Goal: Use online tool/utility: Utilize a website feature to perform a specific function

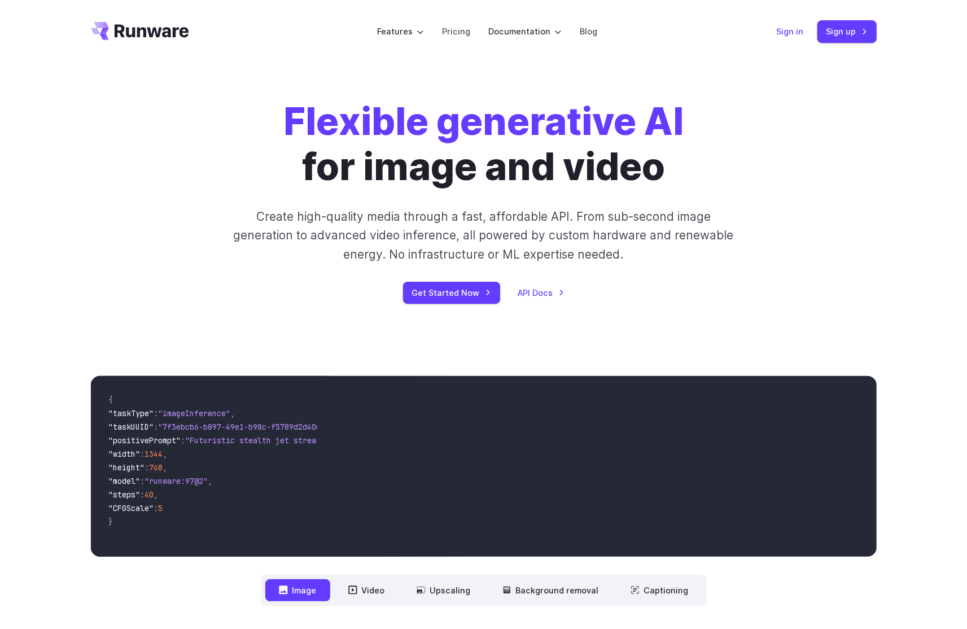
click at [786, 30] on link "Sign in" at bounding box center [789, 31] width 27 height 13
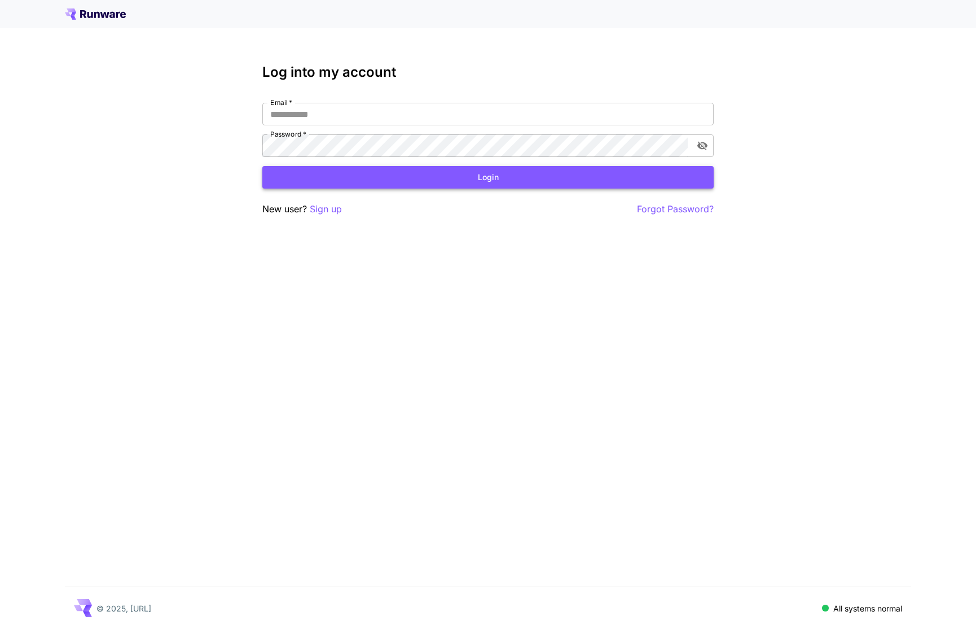
type input "**********"
click at [490, 175] on button "Login" at bounding box center [487, 177] width 451 height 23
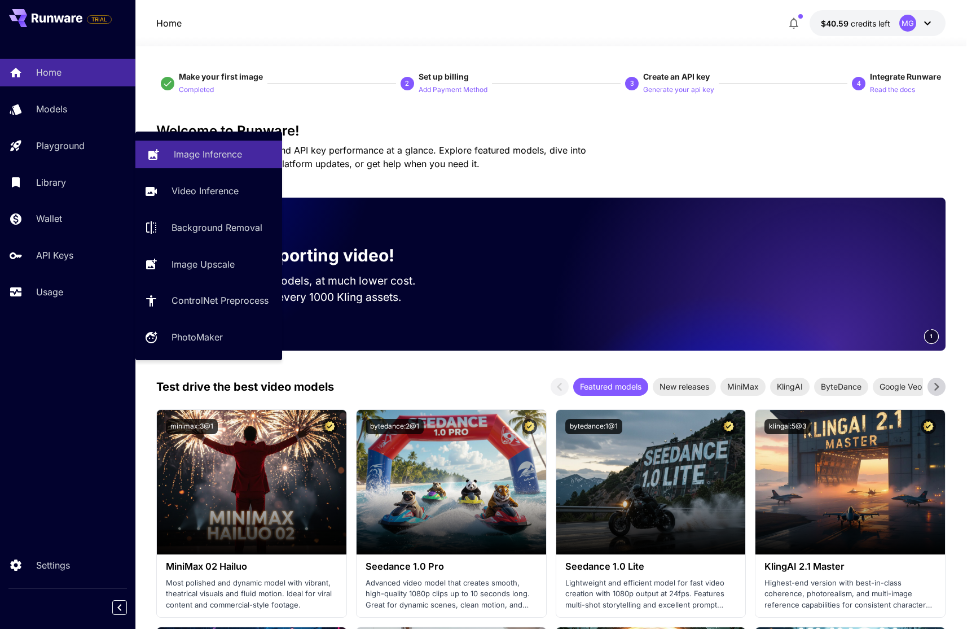
click at [209, 153] on p "Image Inference" at bounding box center [208, 154] width 68 height 14
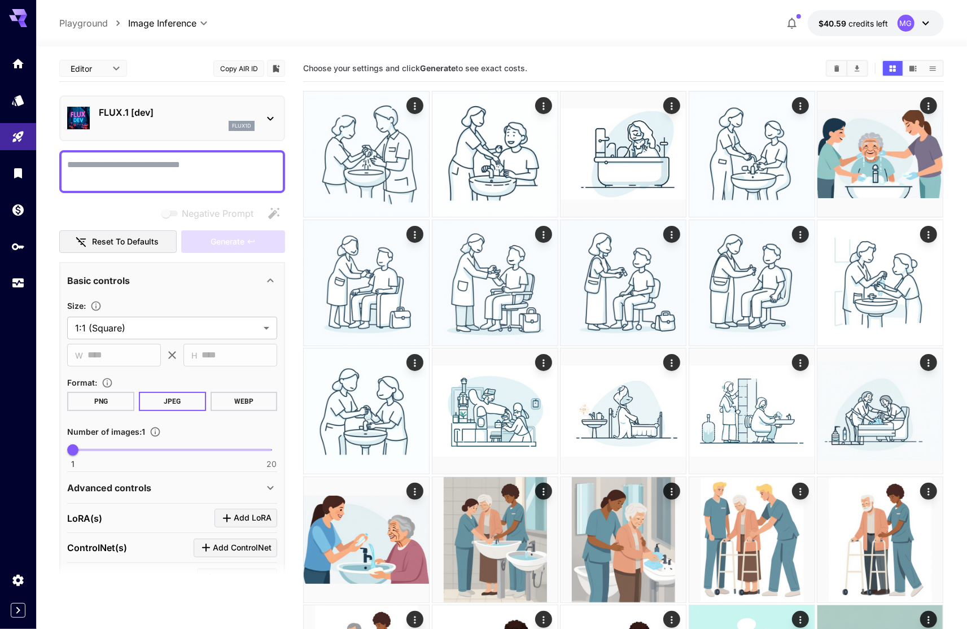
click at [265, 111] on div at bounding box center [271, 118] width 14 height 14
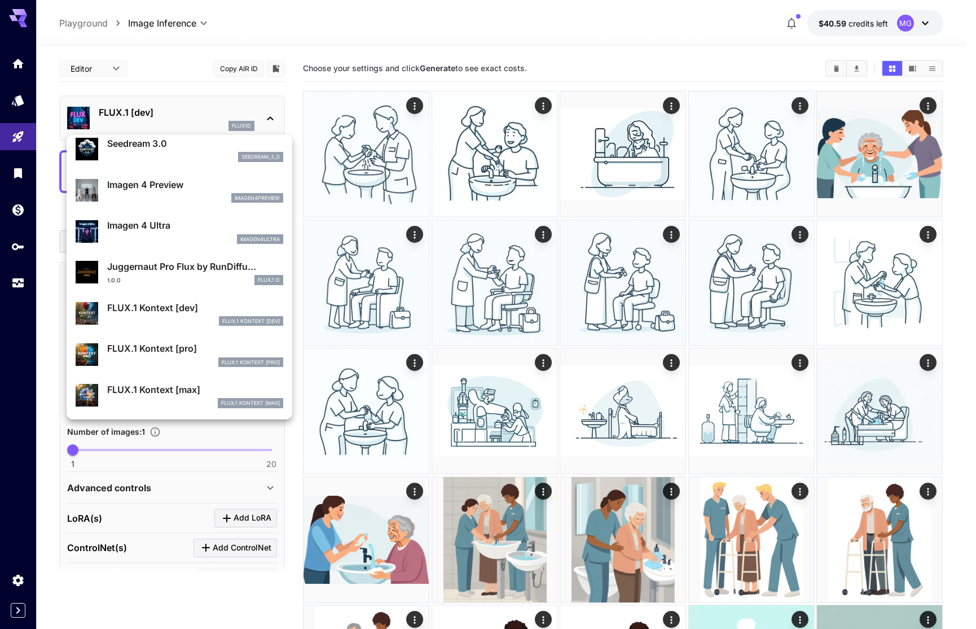
scroll to position [336, 0]
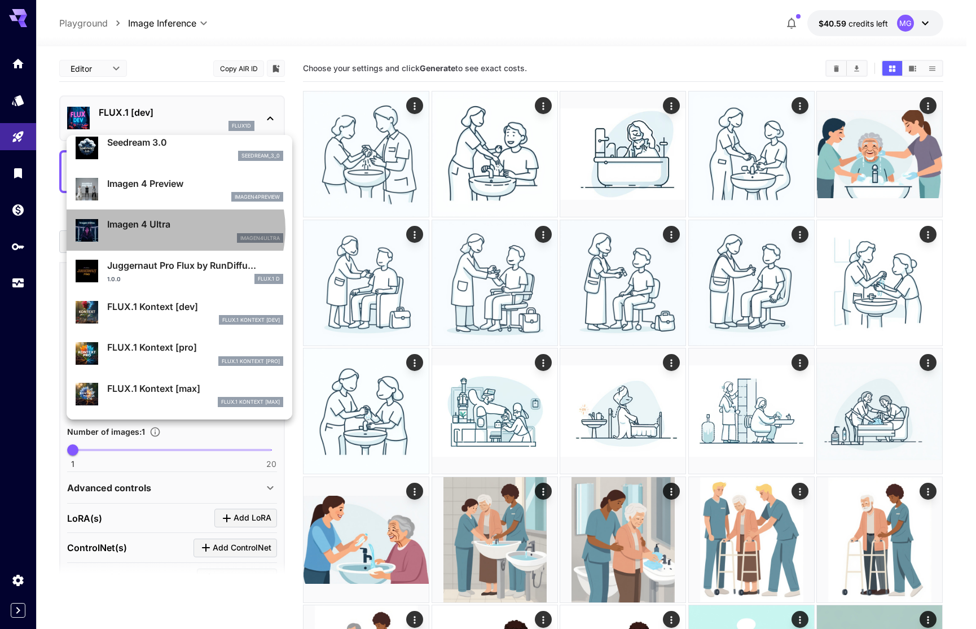
click at [174, 229] on p "Imagen 4 Ultra" at bounding box center [195, 224] width 176 height 14
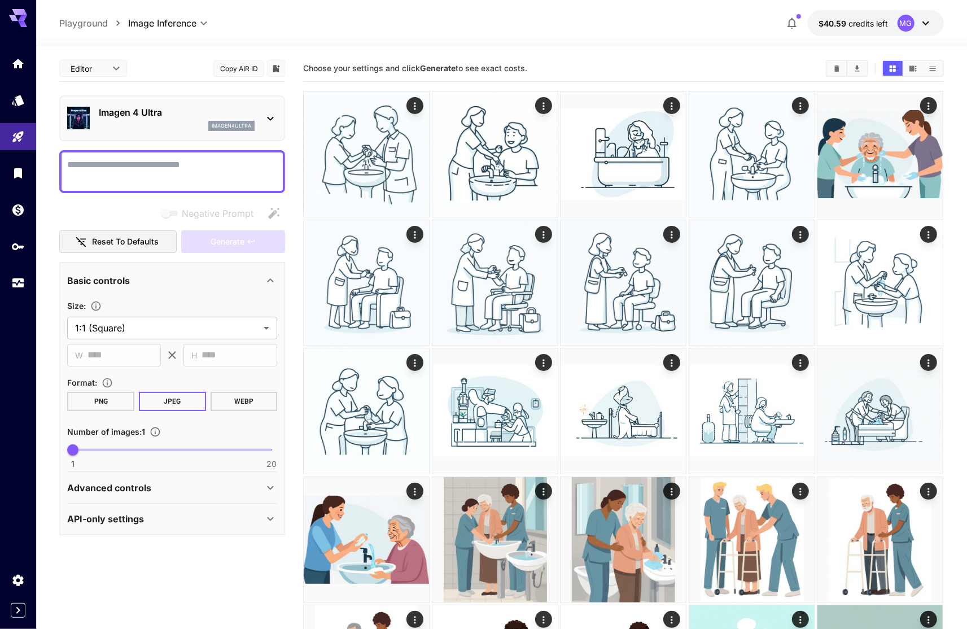
click at [133, 166] on textarea "Negative Prompt" at bounding box center [172, 171] width 210 height 27
type textarea "**********"
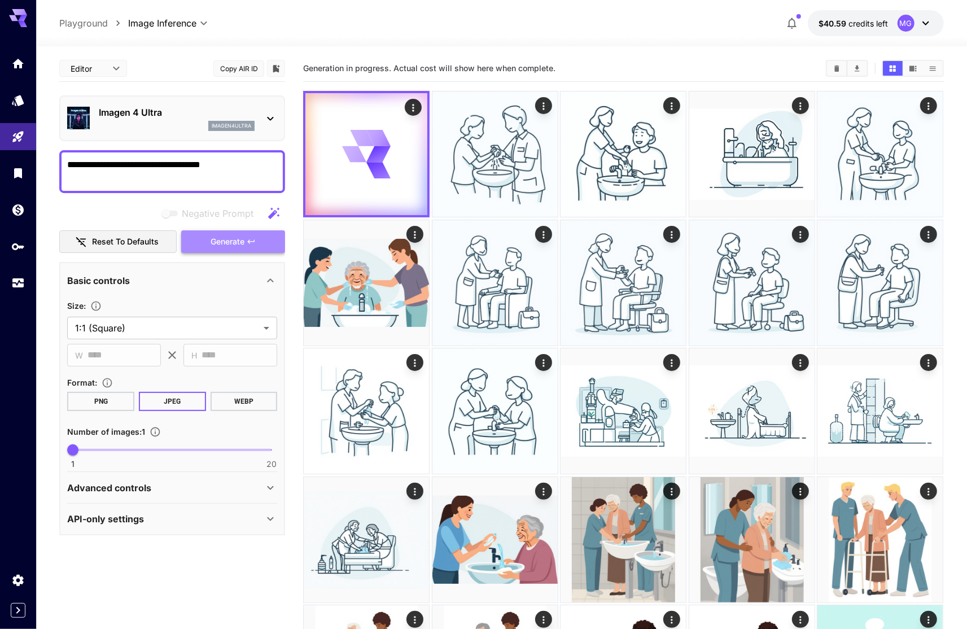
click at [228, 243] on span "Generate" at bounding box center [227, 242] width 34 height 14
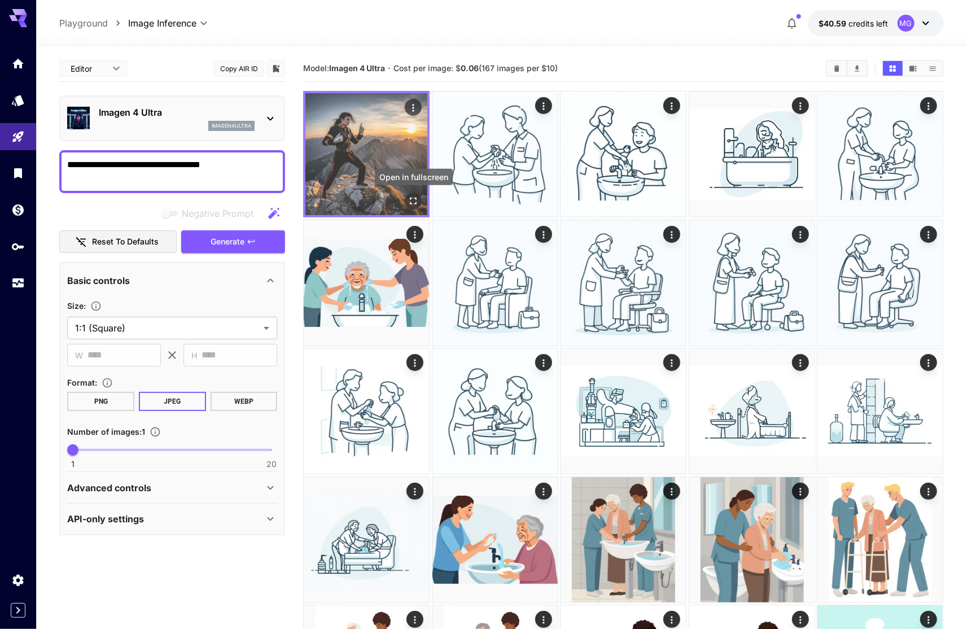
click at [414, 199] on icon "Open in fullscreen" at bounding box center [413, 200] width 11 height 11
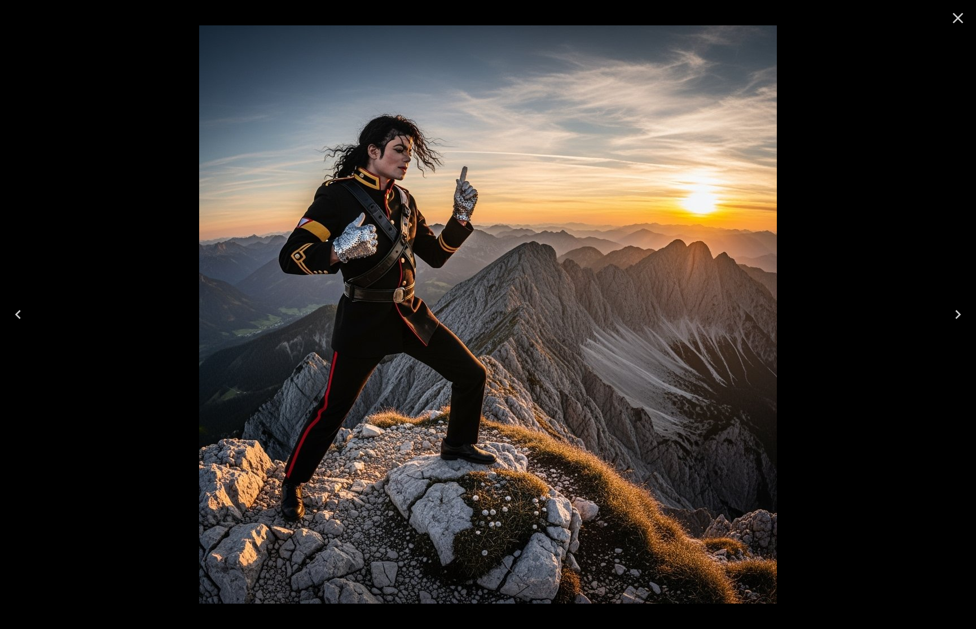
click at [955, 27] on button "Close" at bounding box center [958, 18] width 27 height 27
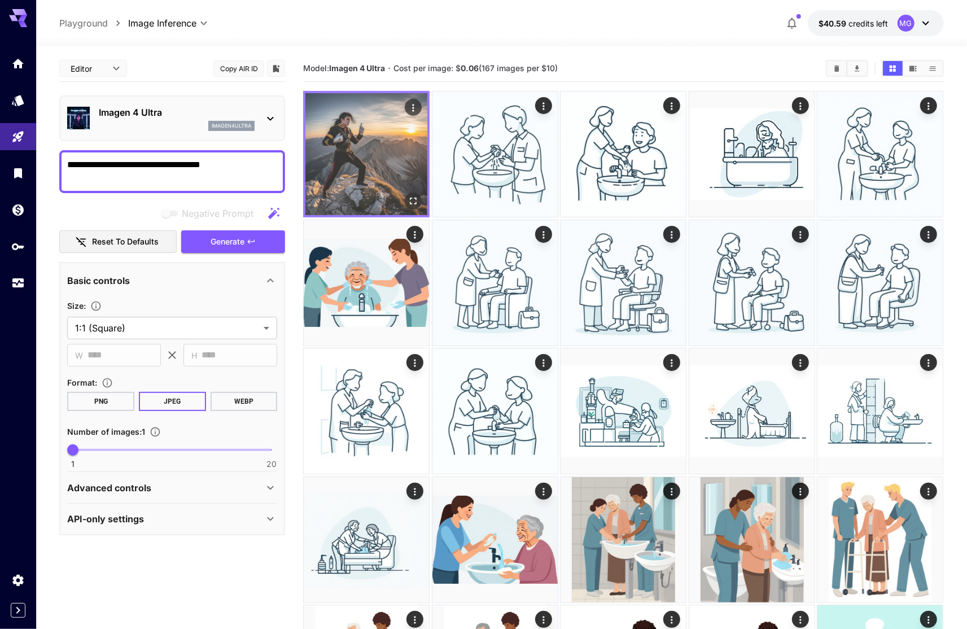
click at [368, 140] on img at bounding box center [366, 154] width 122 height 122
click at [412, 200] on icon "Open in fullscreen" at bounding box center [413, 200] width 11 height 11
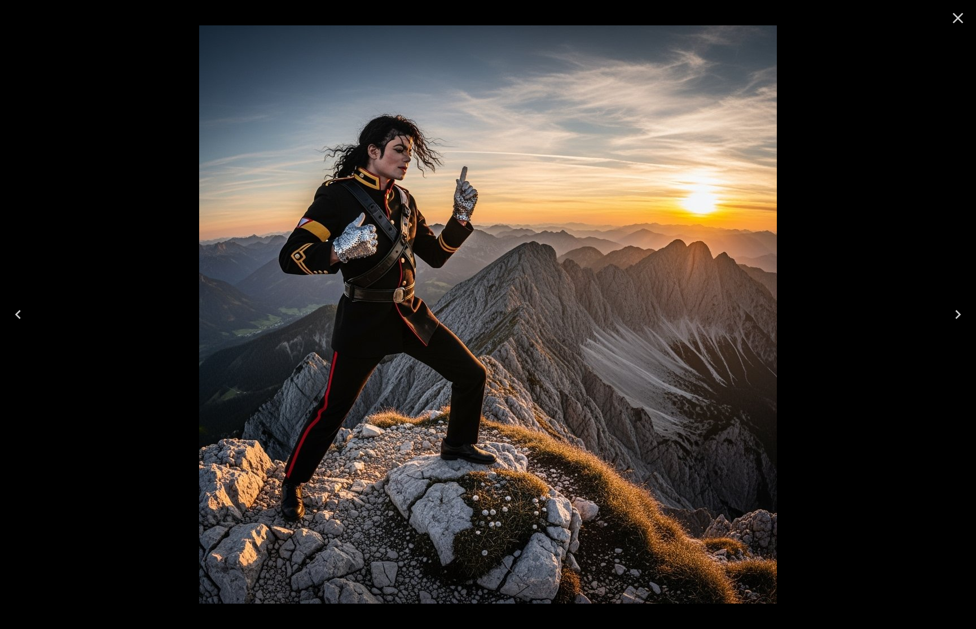
click at [959, 21] on icon "Close" at bounding box center [958, 18] width 18 height 18
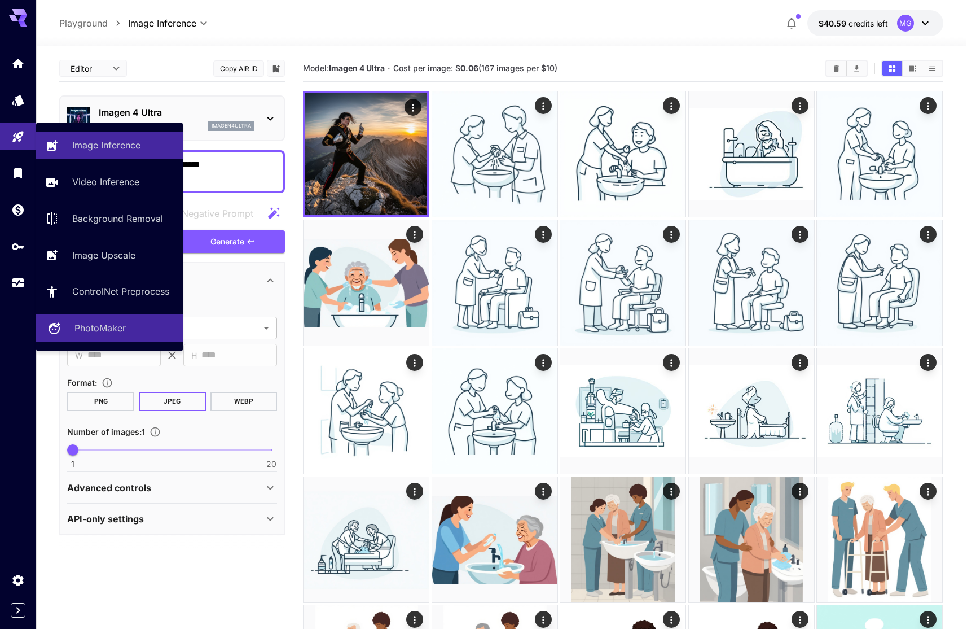
click at [122, 329] on p "PhotoMaker" at bounding box center [99, 328] width 51 height 14
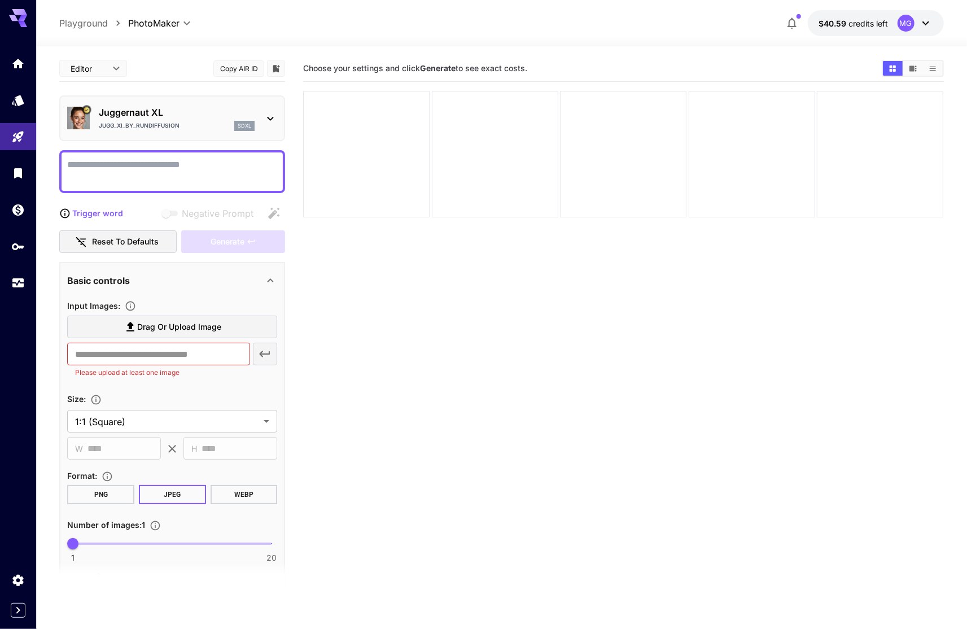
click at [258, 108] on div "Juggernaut XL Jugg_XI_by_RunDiffusion sdxl" at bounding box center [172, 118] width 210 height 34
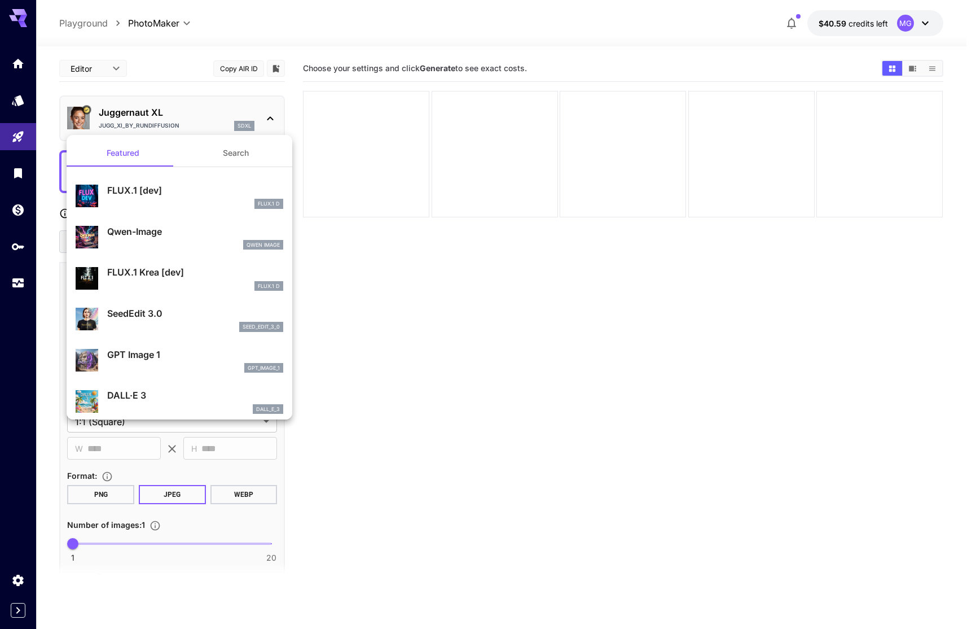
click at [497, 279] on div at bounding box center [488, 314] width 976 height 629
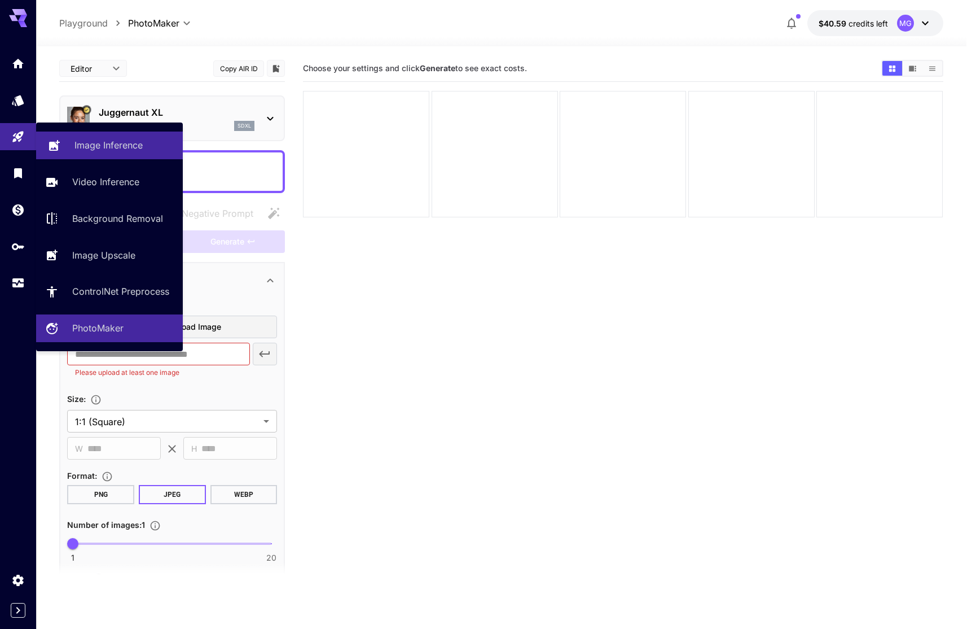
click at [127, 144] on p "Image Inference" at bounding box center [108, 145] width 68 height 14
type input "**********"
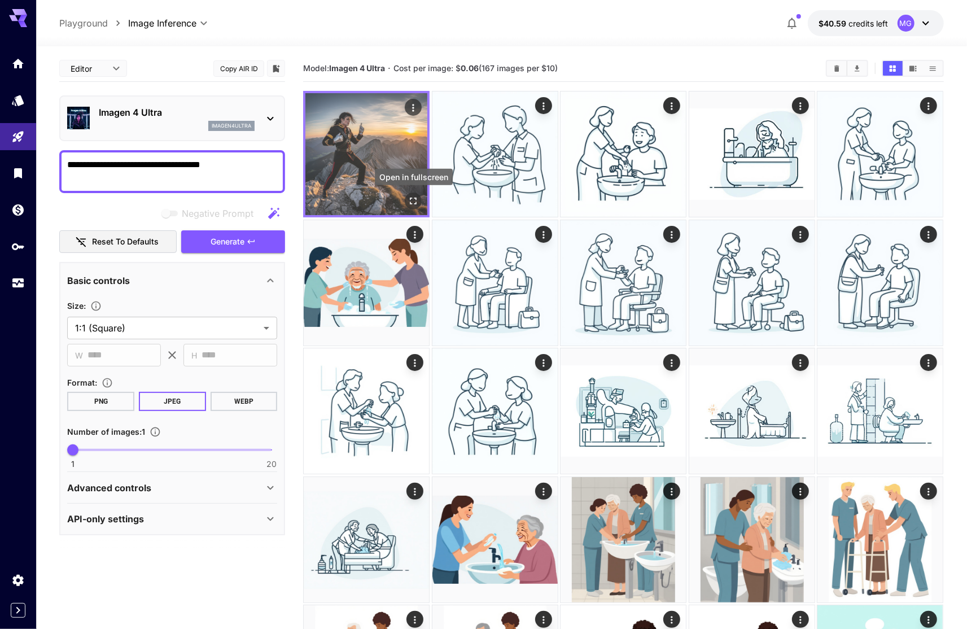
click at [412, 197] on icon "Open in fullscreen" at bounding box center [413, 200] width 11 height 11
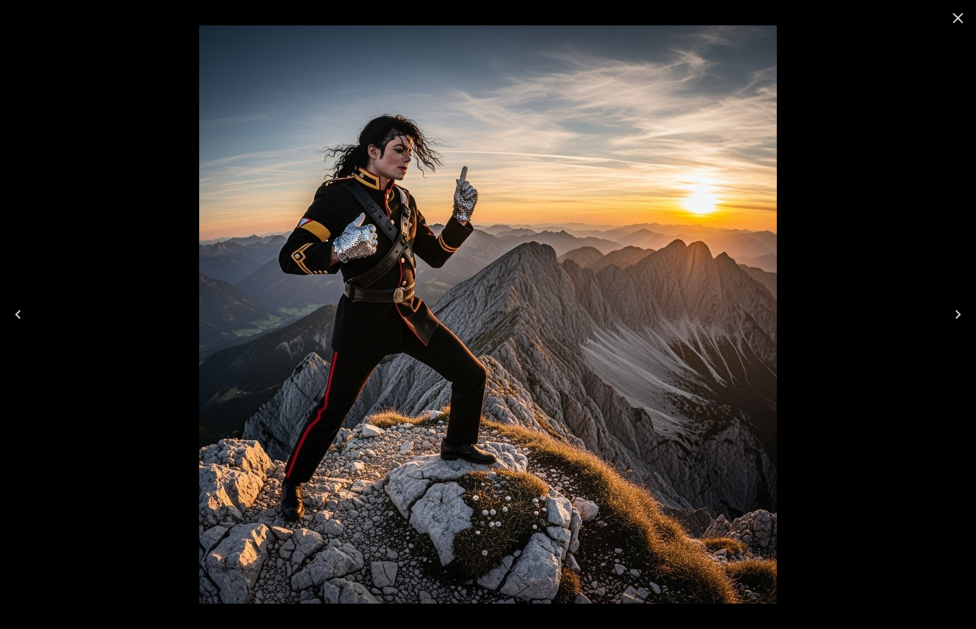
click at [879, 163] on div at bounding box center [488, 314] width 976 height 629
click at [954, 20] on icon "Close" at bounding box center [958, 18] width 18 height 18
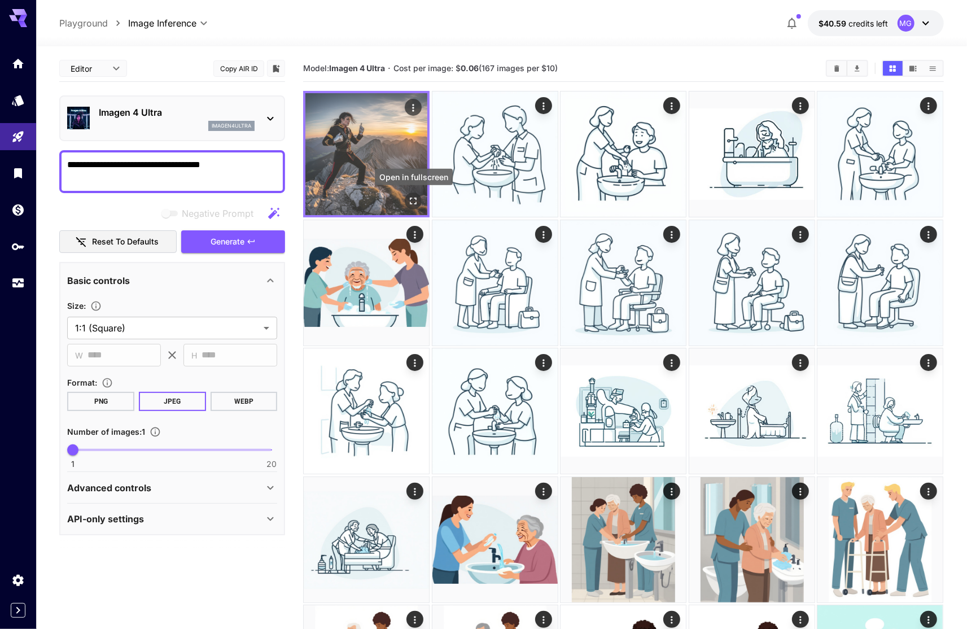
click at [414, 200] on icon "Open in fullscreen" at bounding box center [413, 200] width 11 height 11
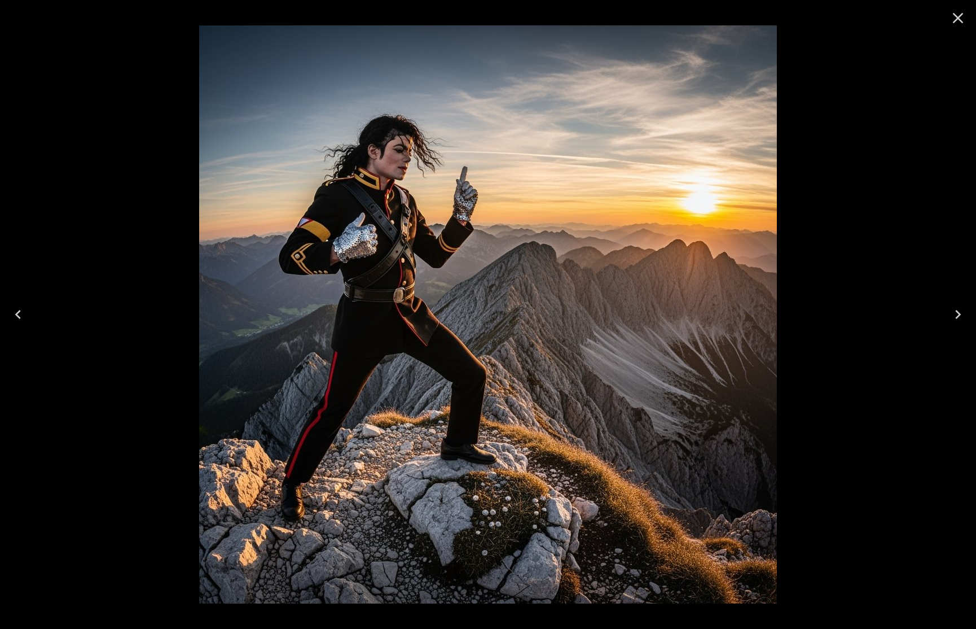
click at [961, 16] on icon "Close" at bounding box center [958, 18] width 18 height 18
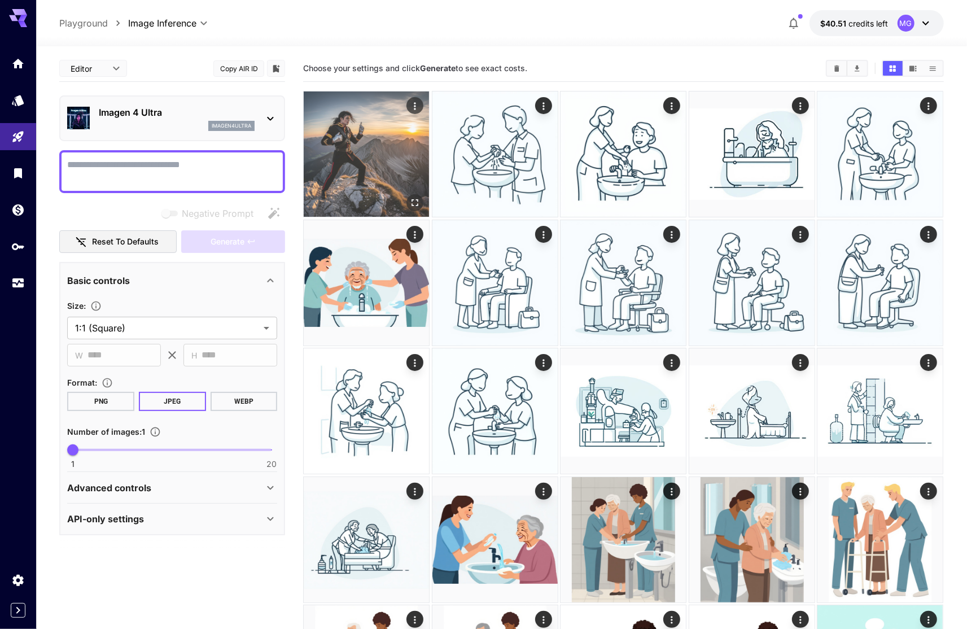
click at [370, 159] on img at bounding box center [366, 153] width 125 height 125
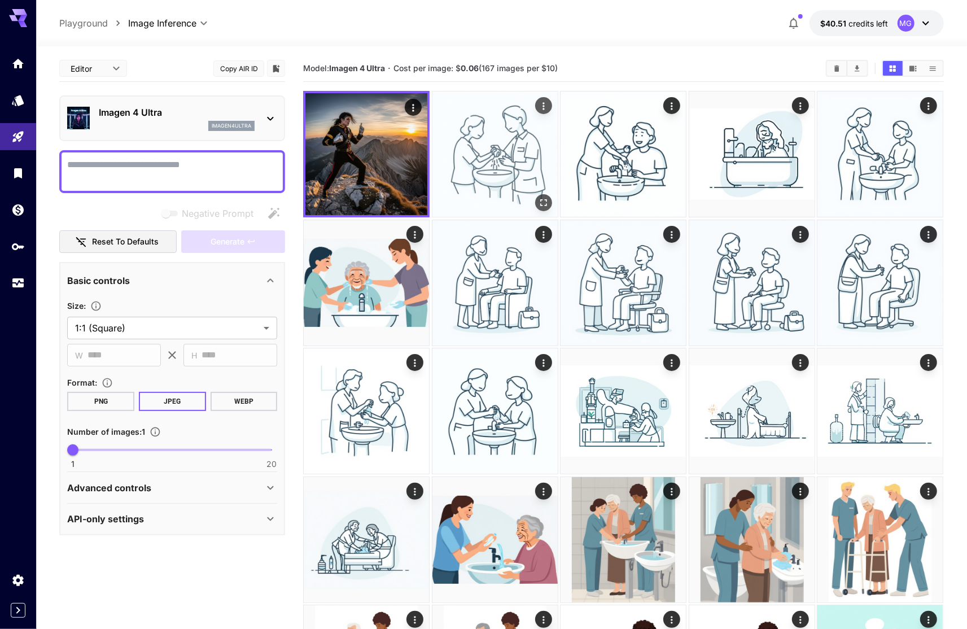
click at [491, 157] on img at bounding box center [494, 153] width 125 height 125
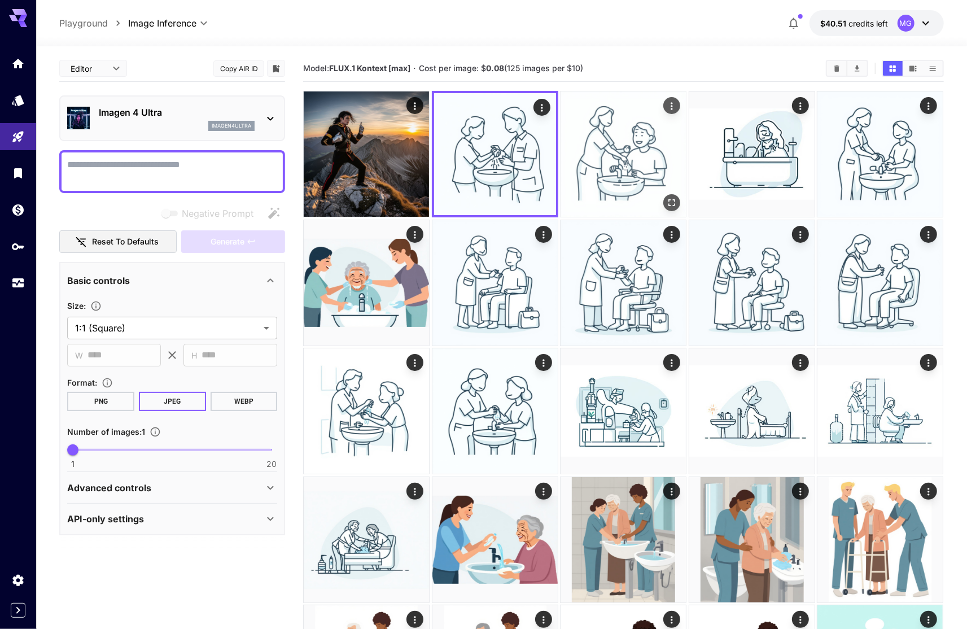
click at [620, 161] on img at bounding box center [622, 153] width 125 height 125
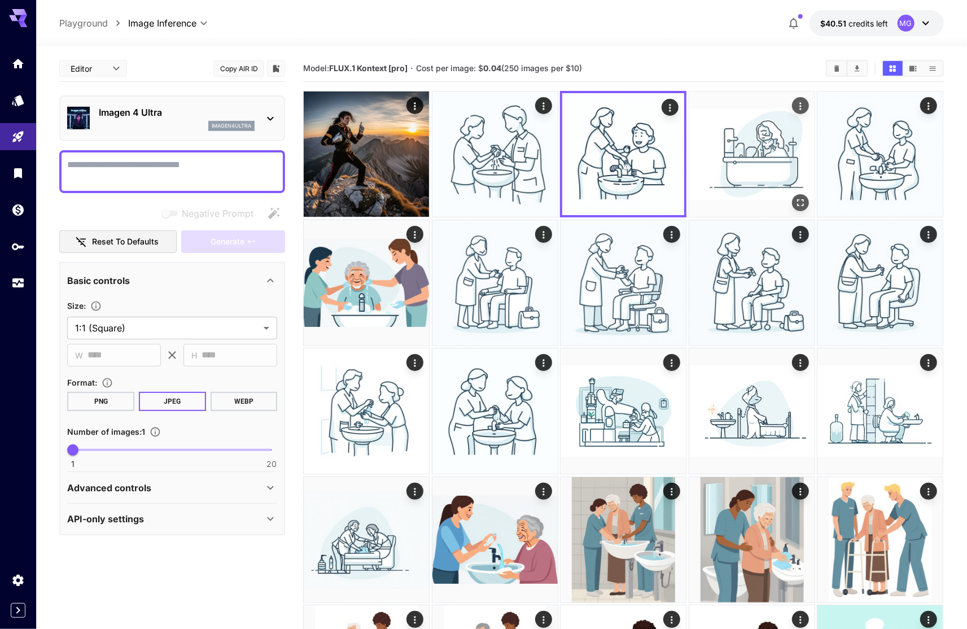
click at [748, 158] on img at bounding box center [751, 153] width 125 height 125
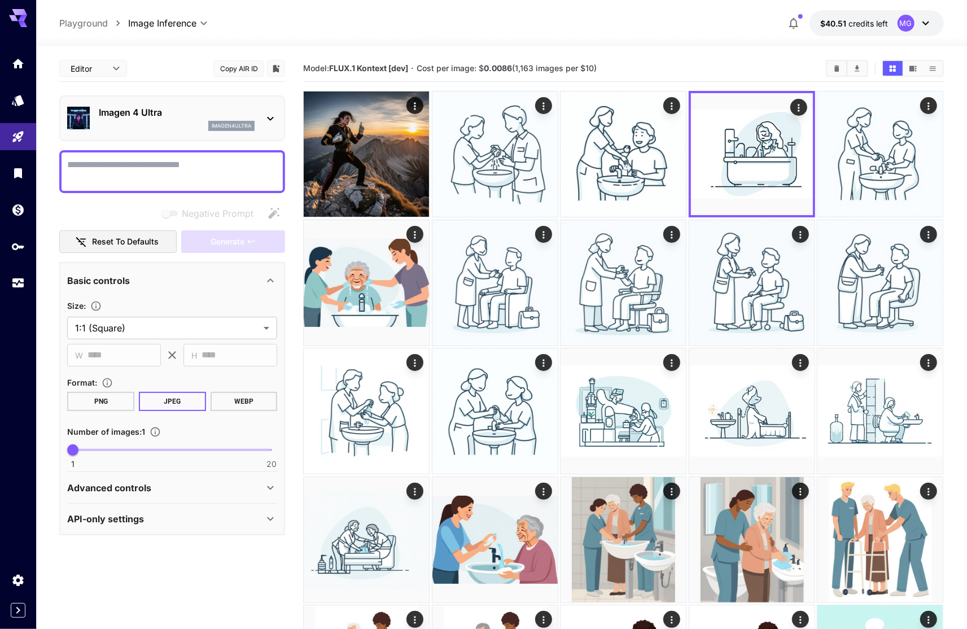
click at [273, 112] on icon at bounding box center [271, 119] width 14 height 14
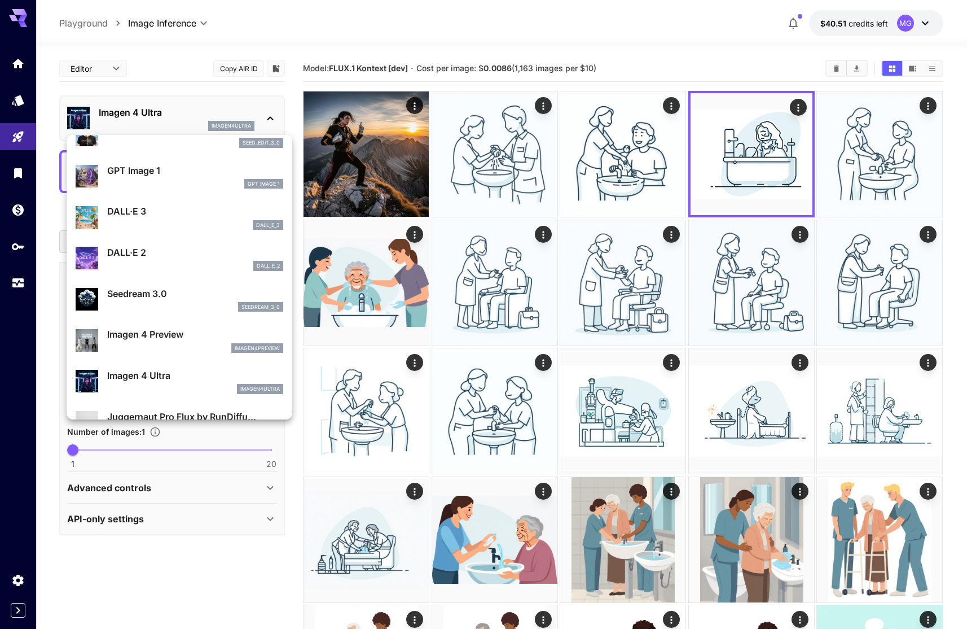
scroll to position [216, 0]
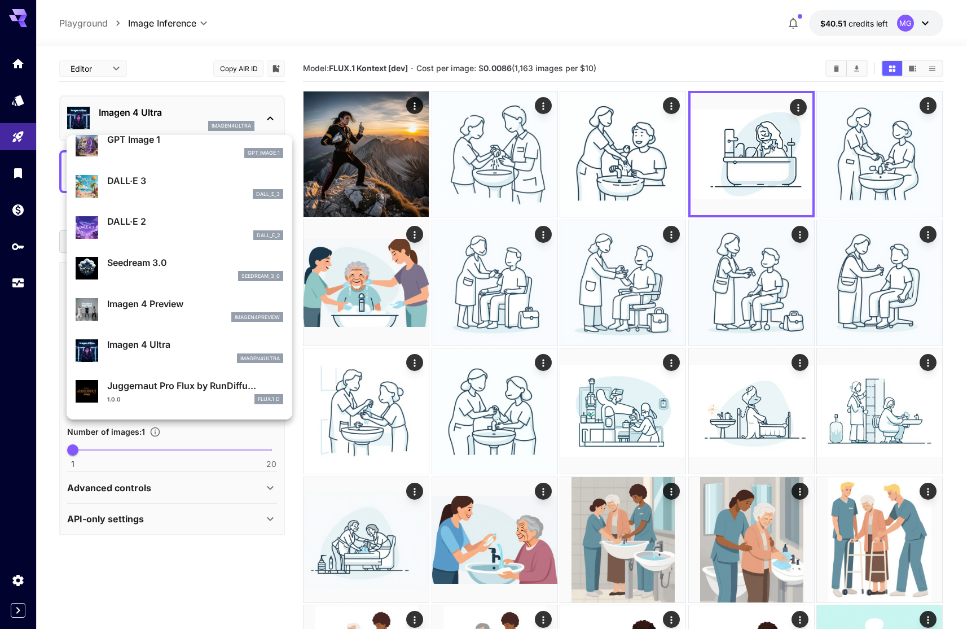
click at [166, 308] on p "Imagen 4 Preview" at bounding box center [195, 304] width 176 height 14
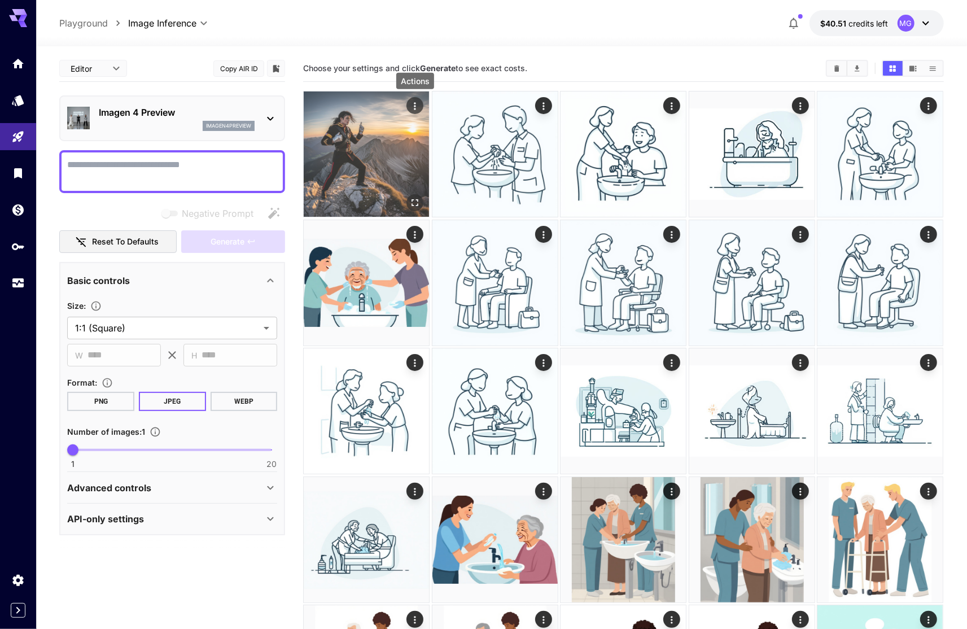
click at [414, 105] on icon "Actions" at bounding box center [415, 105] width 11 height 11
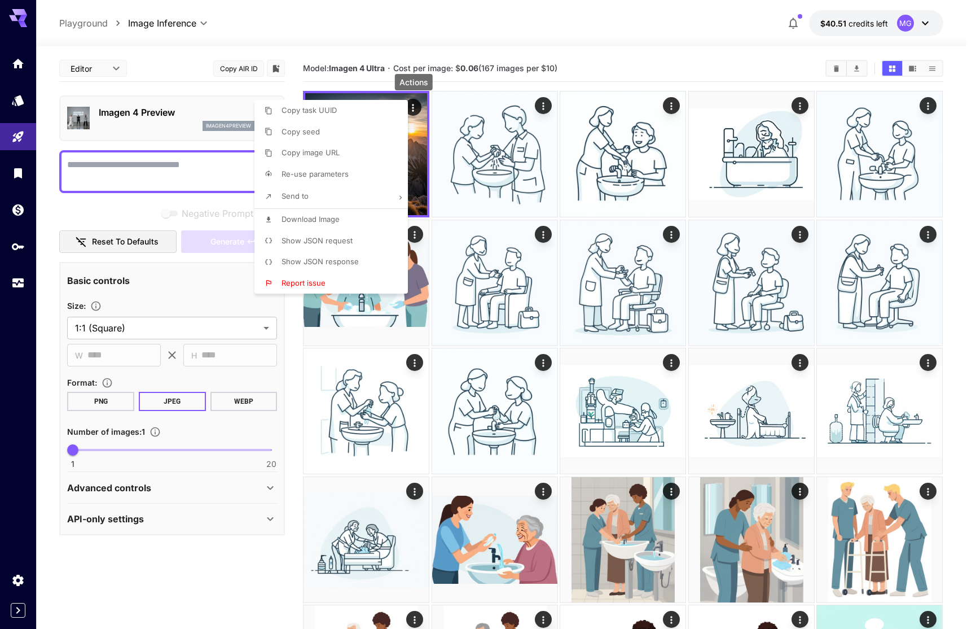
click at [348, 174] on span "Re-use parameters" at bounding box center [315, 173] width 67 height 9
type input "*********"
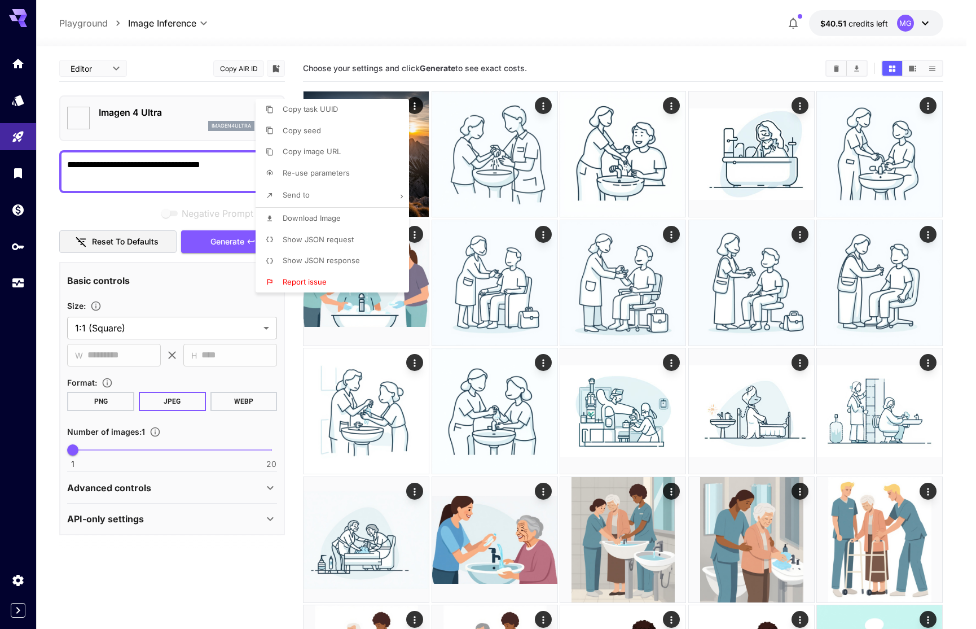
type input "**********"
type input "****"
click at [159, 113] on div at bounding box center [488, 314] width 976 height 629
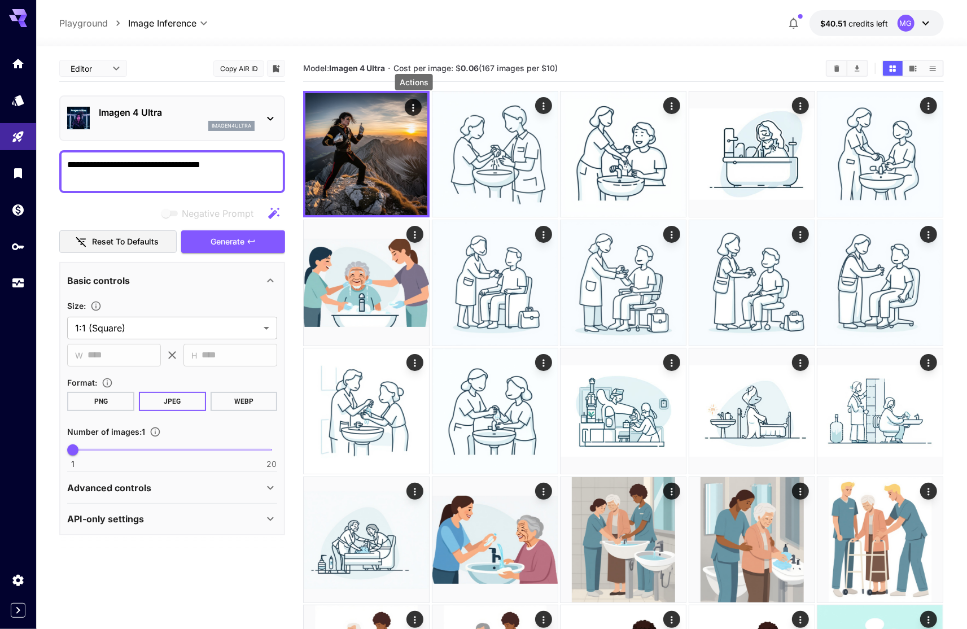
click at [266, 117] on icon at bounding box center [271, 119] width 14 height 14
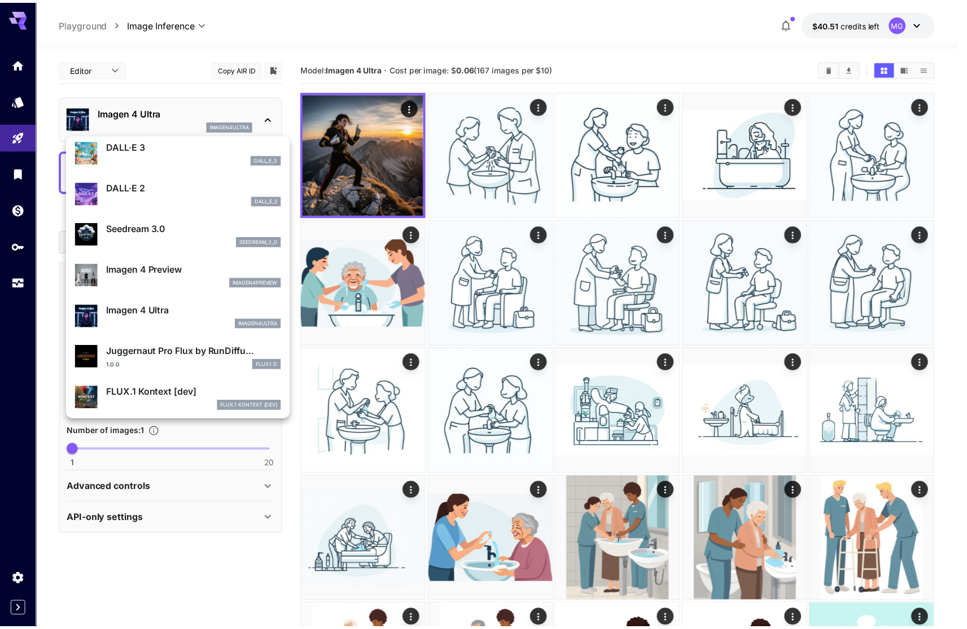
scroll to position [264, 0]
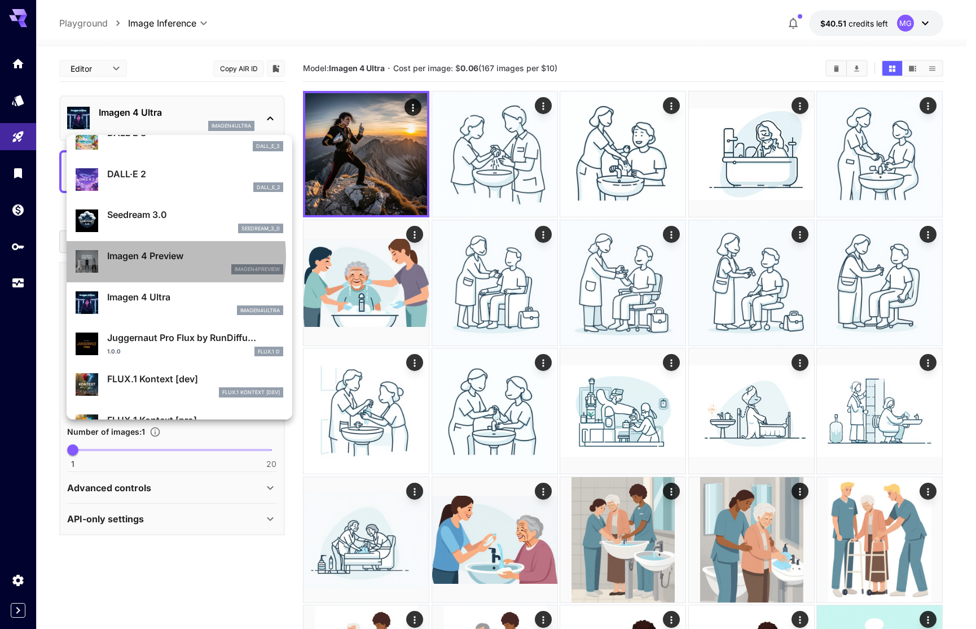
click at [157, 256] on p "Imagen 4 Preview" at bounding box center [195, 256] width 176 height 14
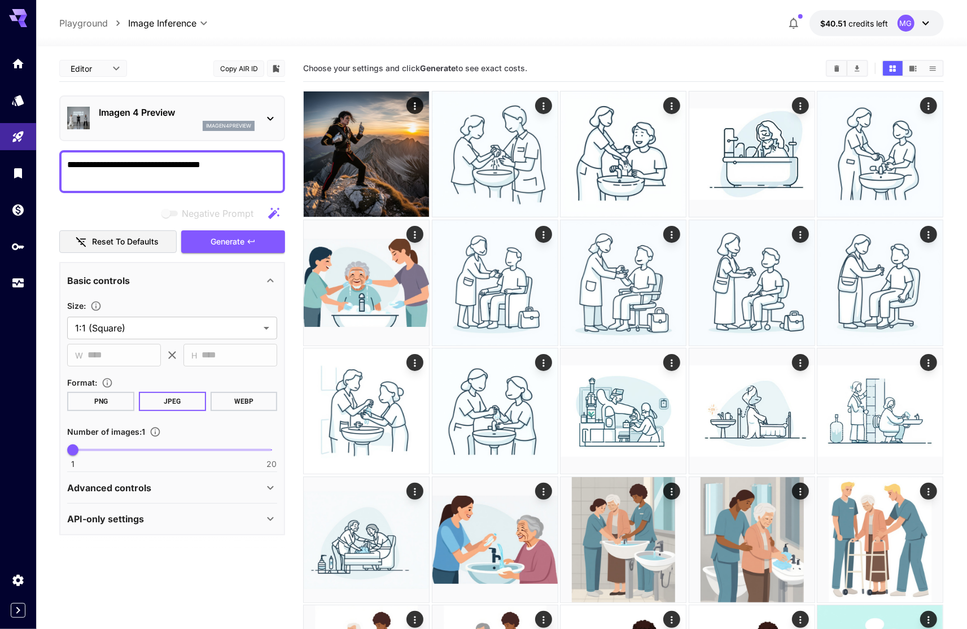
drag, startPoint x: 132, startPoint y: 163, endPoint x: 24, endPoint y: 156, distance: 108.0
type textarea "**********"
click at [225, 245] on span "Generate" at bounding box center [227, 242] width 34 height 14
